Goal: Information Seeking & Learning: Learn about a topic

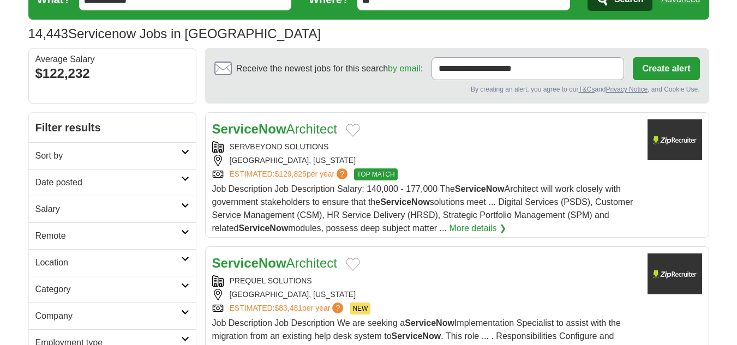
scroll to position [55, 0]
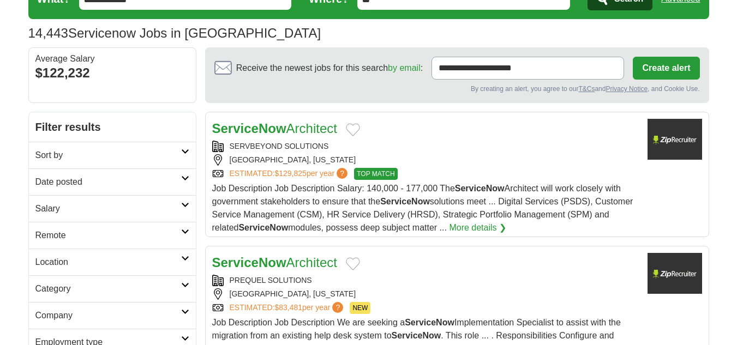
click at [118, 230] on h2 "Remote" at bounding box center [108, 235] width 146 height 13
click at [79, 264] on link "Remote jobs" at bounding box center [59, 261] width 49 height 9
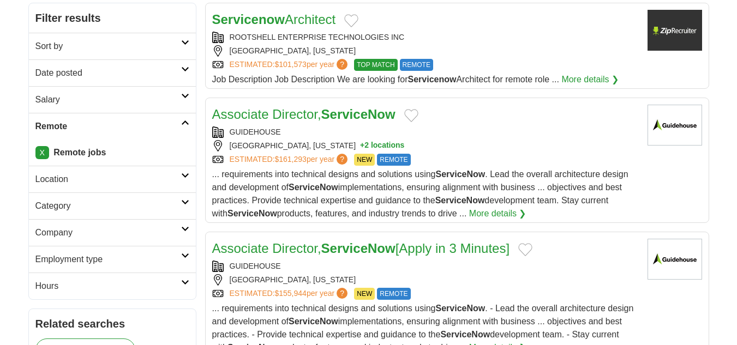
click at [75, 74] on h2 "Date posted" at bounding box center [108, 73] width 146 height 13
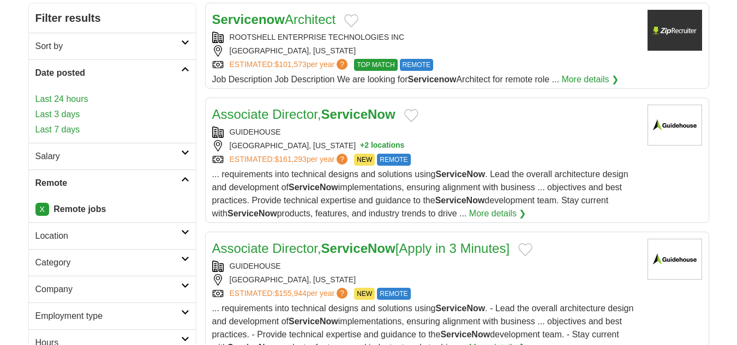
click at [68, 97] on link "Last 24 hours" at bounding box center [112, 99] width 154 height 13
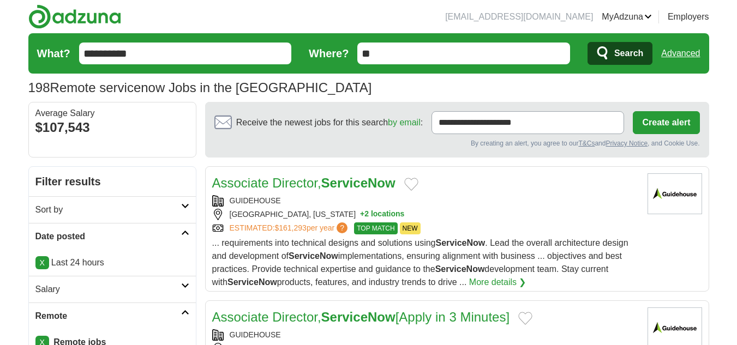
click at [44, 261] on link "X" at bounding box center [42, 262] width 14 height 13
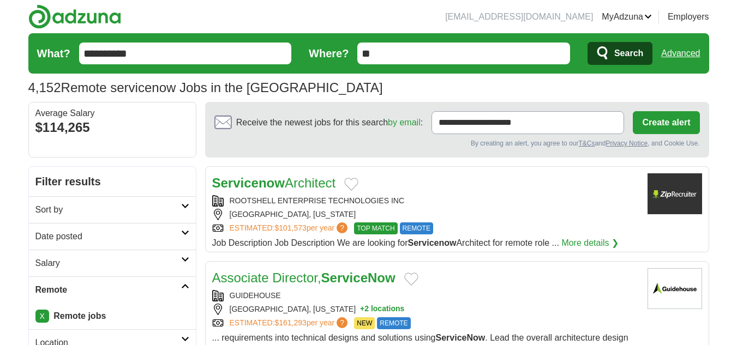
click at [83, 239] on h2 "Date posted" at bounding box center [108, 236] width 146 height 13
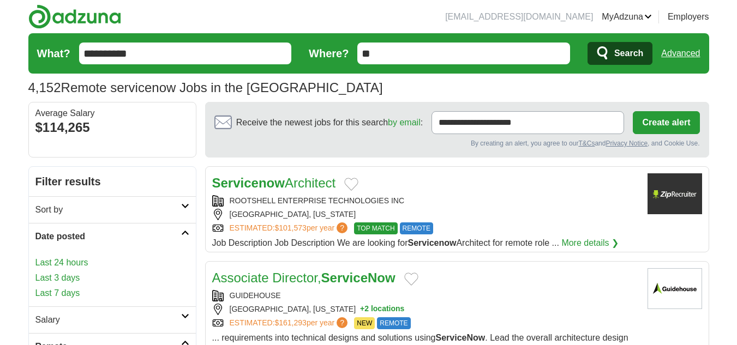
click at [68, 275] on link "Last 3 days" at bounding box center [112, 278] width 154 height 13
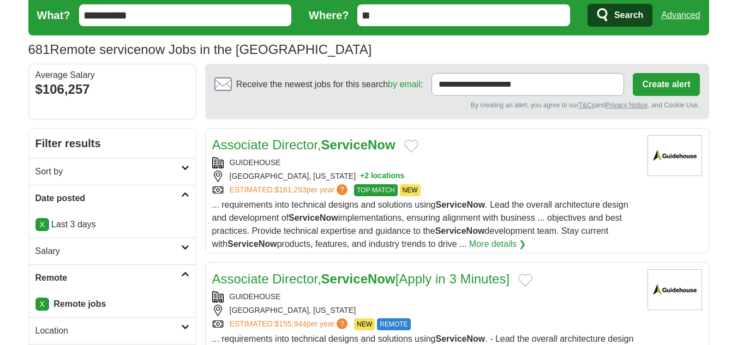
scroll to position [55, 0]
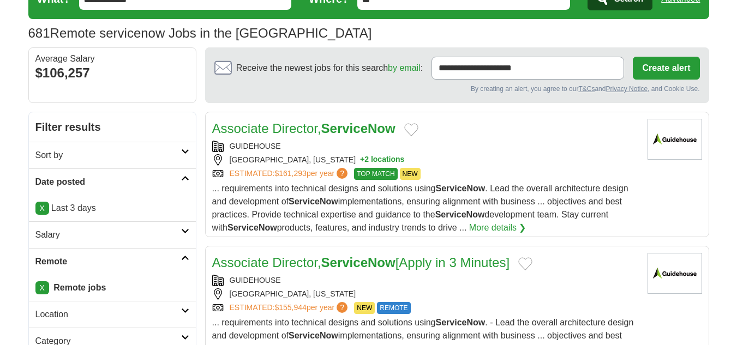
click at [358, 138] on h2 "Associate Director, ServiceNow" at bounding box center [303, 129] width 183 height 20
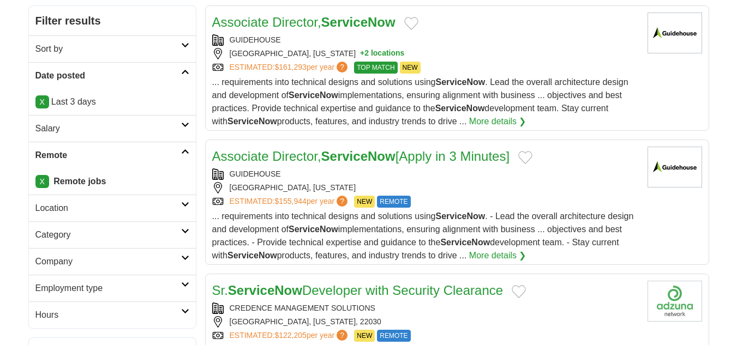
scroll to position [164, 0]
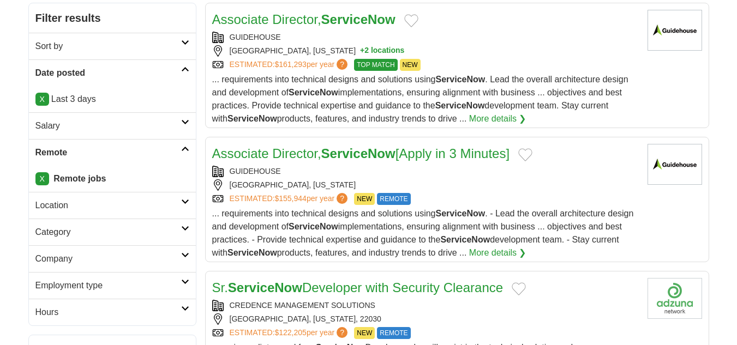
click at [337, 170] on div "GUIDEHOUSE" at bounding box center [425, 171] width 426 height 11
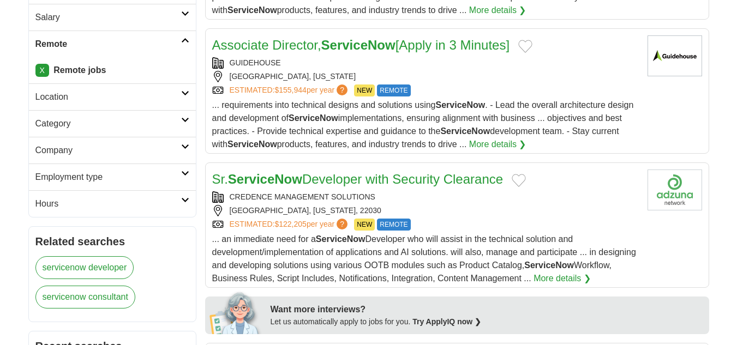
scroll to position [273, 0]
click at [339, 196] on div "CREDENCE MANAGEMENT SOLUTIONS" at bounding box center [425, 196] width 426 height 11
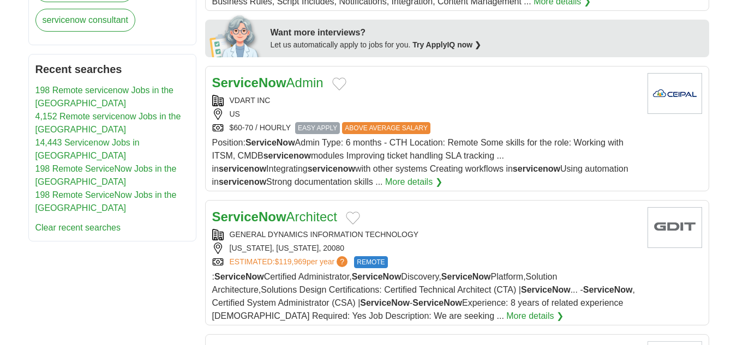
scroll to position [491, 0]
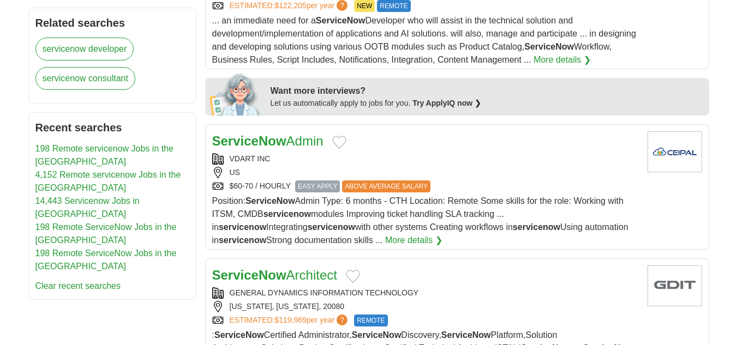
click at [297, 173] on div "US" at bounding box center [425, 172] width 426 height 11
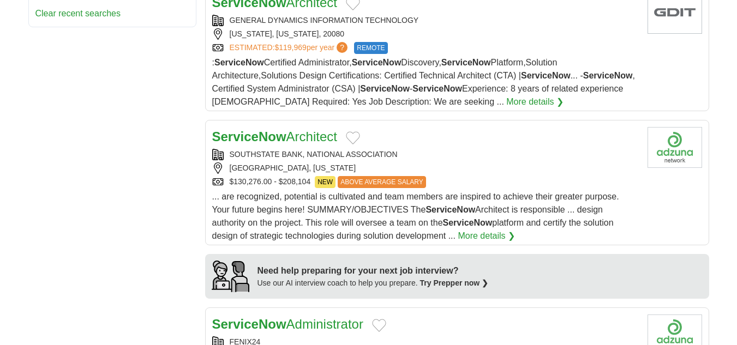
scroll to position [927, 0]
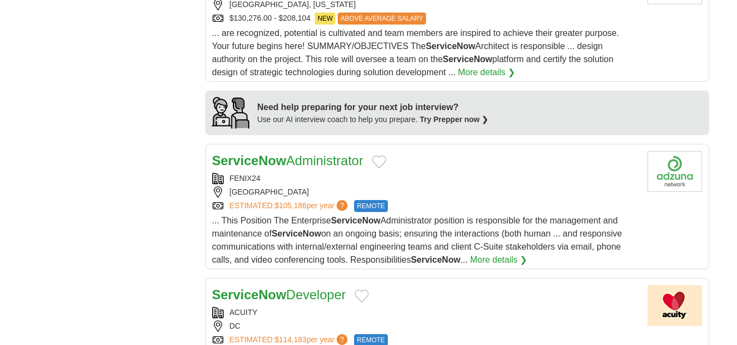
click at [315, 188] on div "UNITED STATES" at bounding box center [425, 192] width 426 height 11
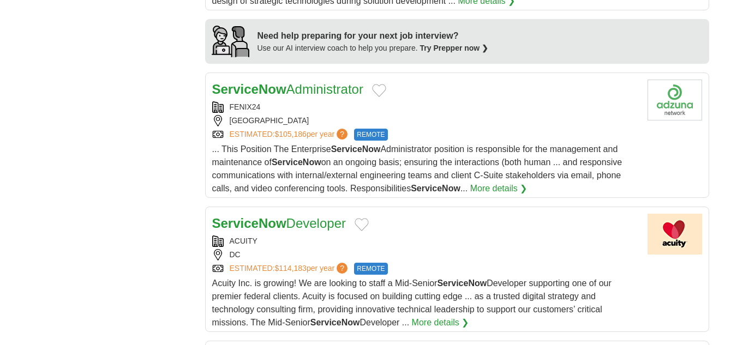
scroll to position [1036, 0]
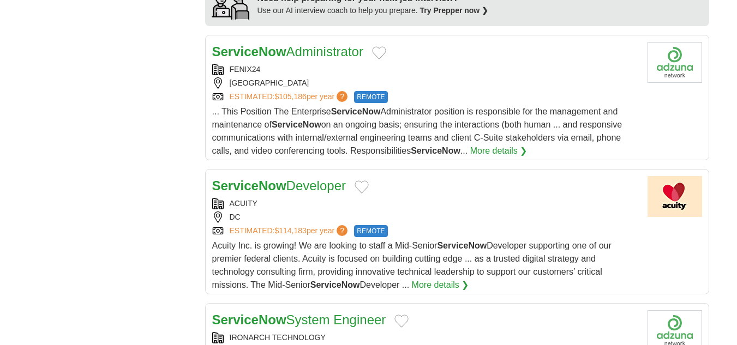
click at [307, 211] on div "ACUITY DC ESTIMATED: $114,183 per year ? REMOTE" at bounding box center [425, 217] width 426 height 39
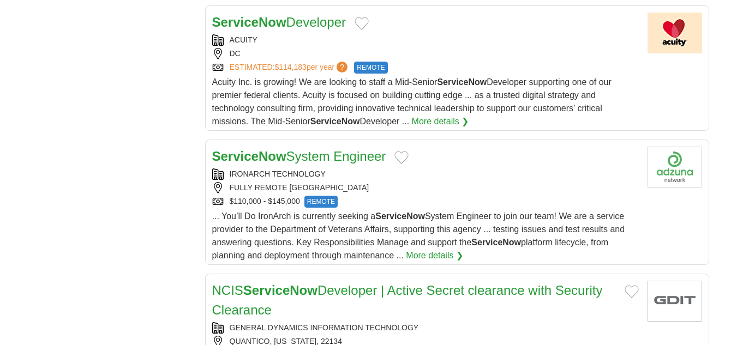
click at [293, 196] on div "$110,000 - $145,000 REMOTE" at bounding box center [425, 202] width 426 height 12
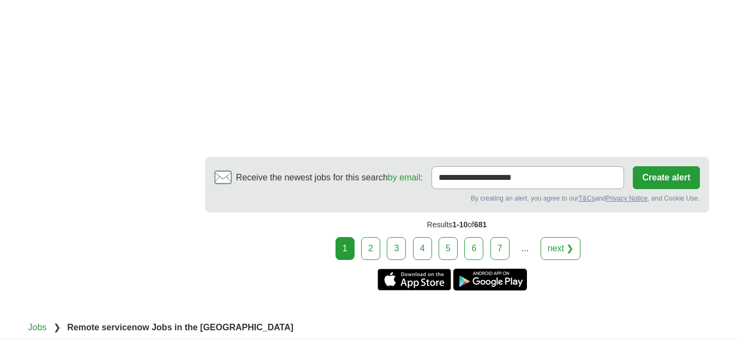
scroll to position [2072, 0]
click at [371, 244] on link "2" at bounding box center [370, 248] width 19 height 23
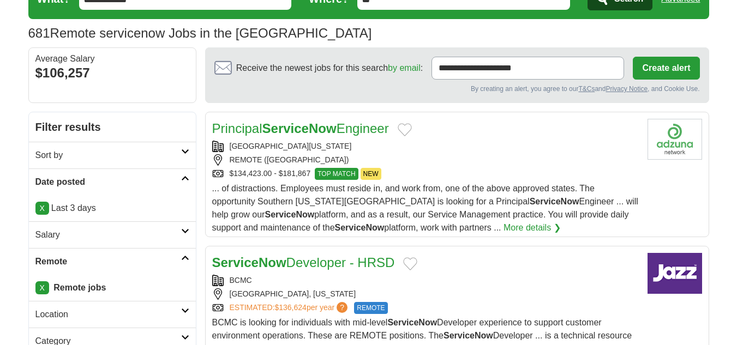
click at [393, 139] on div "Principal ServiceNow Engineer [GEOGRAPHIC_DATA][US_STATE] REMOTE ([GEOGRAPHIC_D…" at bounding box center [425, 177] width 426 height 116
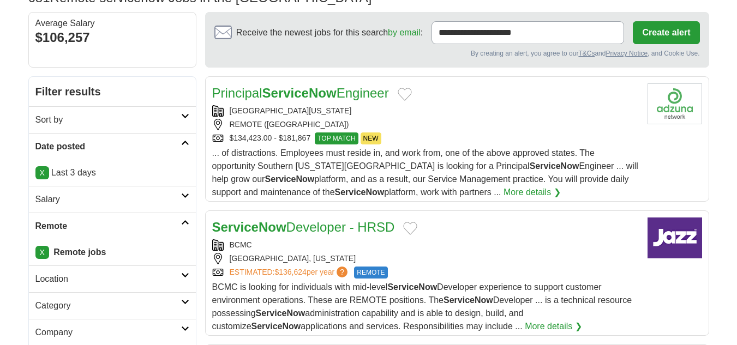
scroll to position [109, 0]
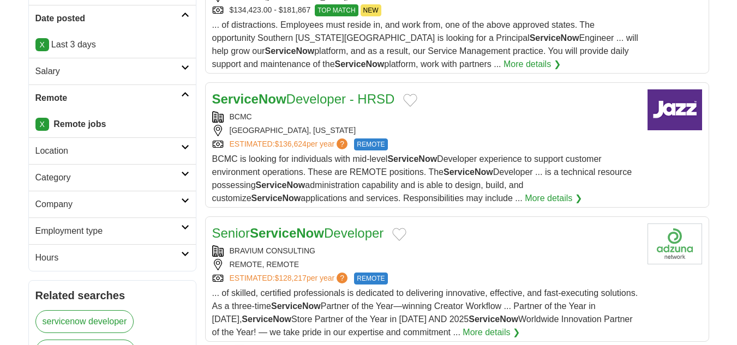
click at [286, 131] on div "[GEOGRAPHIC_DATA], [US_STATE]" at bounding box center [425, 130] width 426 height 11
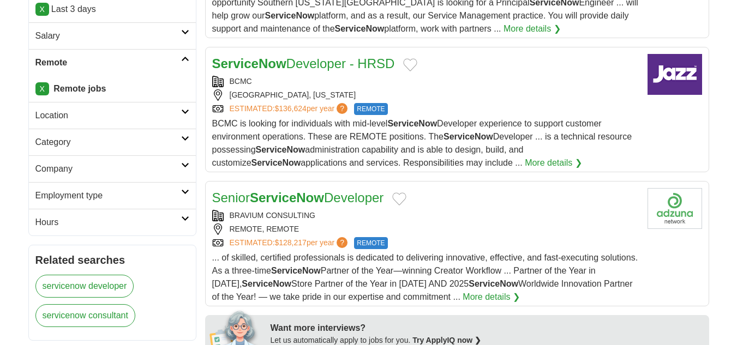
scroll to position [273, 0]
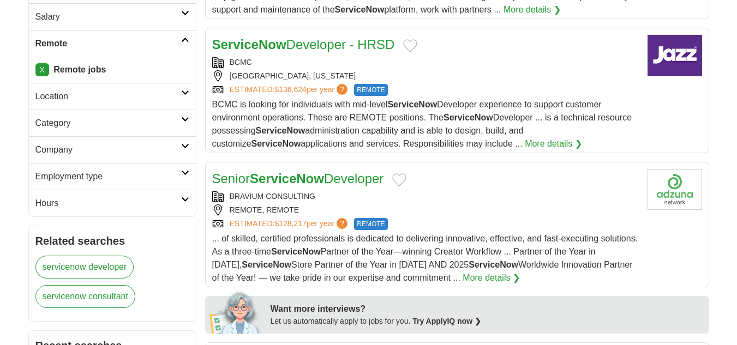
click at [339, 195] on div "BRAVIUM CONSULTING" at bounding box center [425, 196] width 426 height 11
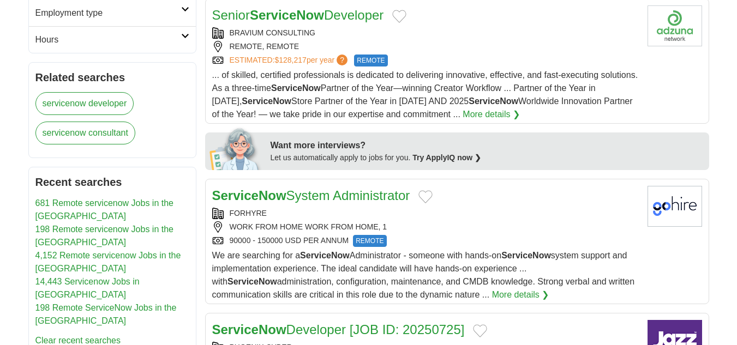
scroll to position [491, 0]
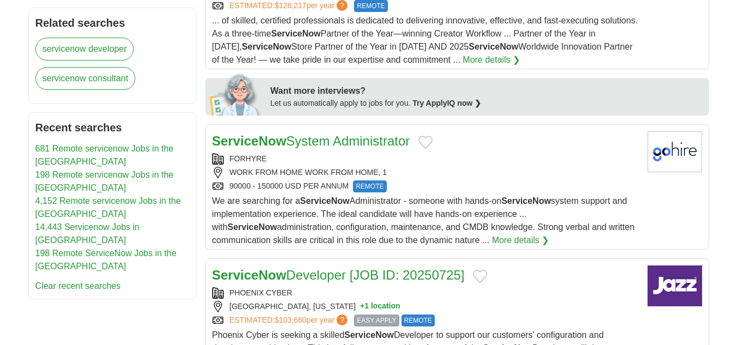
click at [313, 153] on div "FORHYRE" at bounding box center [425, 158] width 426 height 11
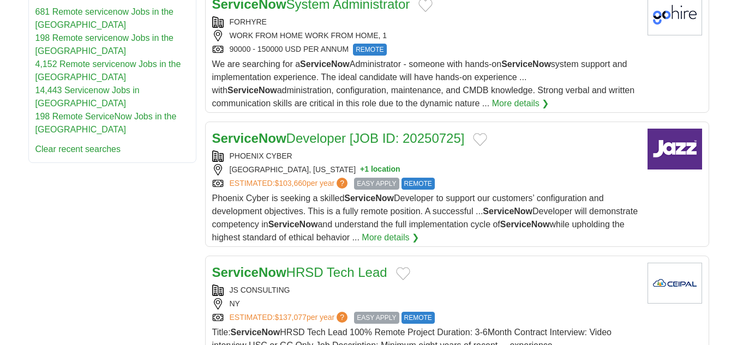
scroll to position [654, 0]
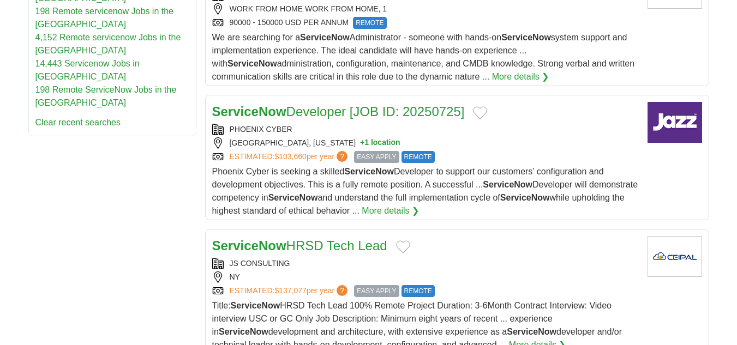
click at [306, 118] on link "ServiceNow Developer [JOB ID: 20250725]" at bounding box center [338, 111] width 253 height 15
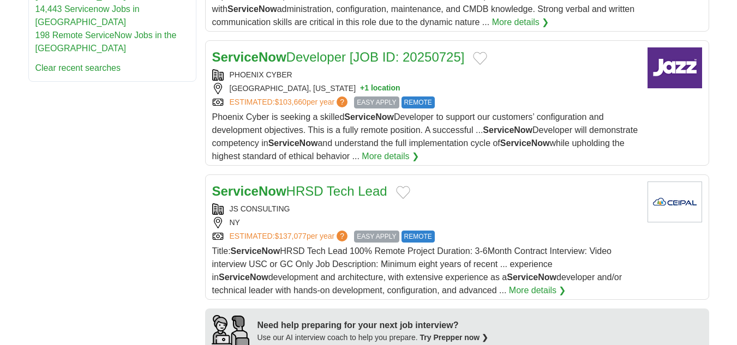
scroll to position [873, 0]
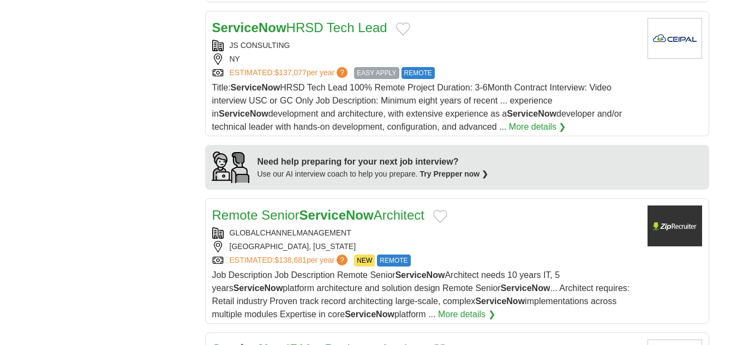
click at [312, 39] on div "ServiceNow HRSD Tech Lead JS CONSULTING [GEOGRAPHIC_DATA] ESTIMATED: $137,077 p…" at bounding box center [425, 76] width 426 height 116
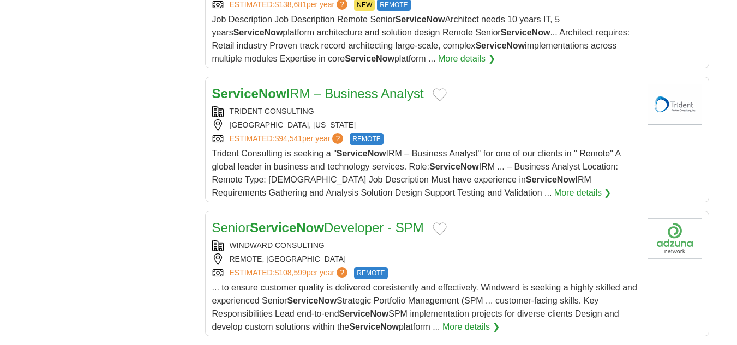
scroll to position [1145, 0]
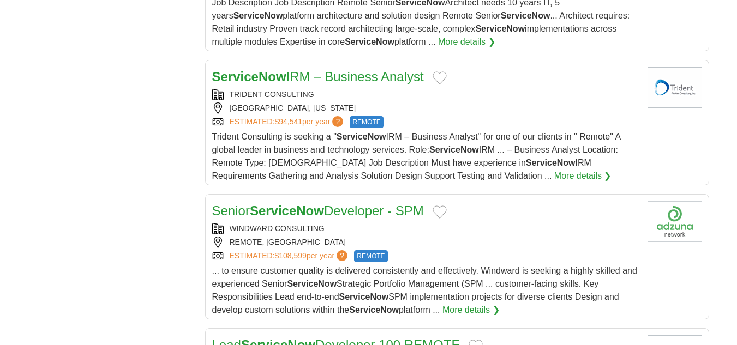
click at [306, 95] on div "TRIDENT CONSULTING" at bounding box center [425, 94] width 426 height 11
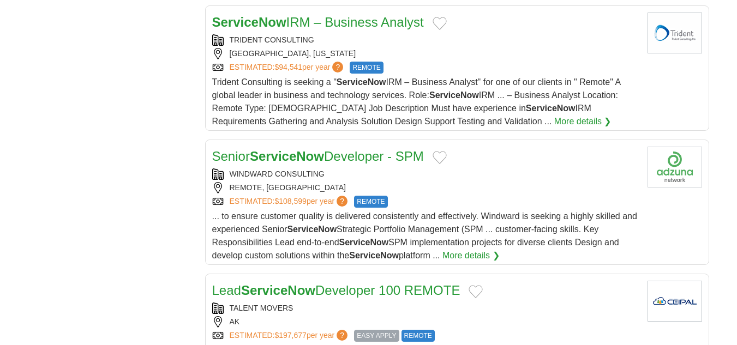
click at [329, 166] on div "Senior ServiceNow Developer - SPM WINDWARD CONSULTING REMOTE, [GEOGRAPHIC_DATA]…" at bounding box center [425, 205] width 426 height 116
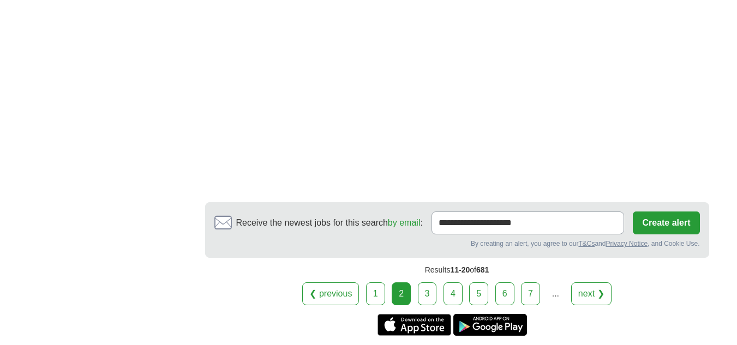
scroll to position [1962, 0]
